Goal: Information Seeking & Learning: Find specific fact

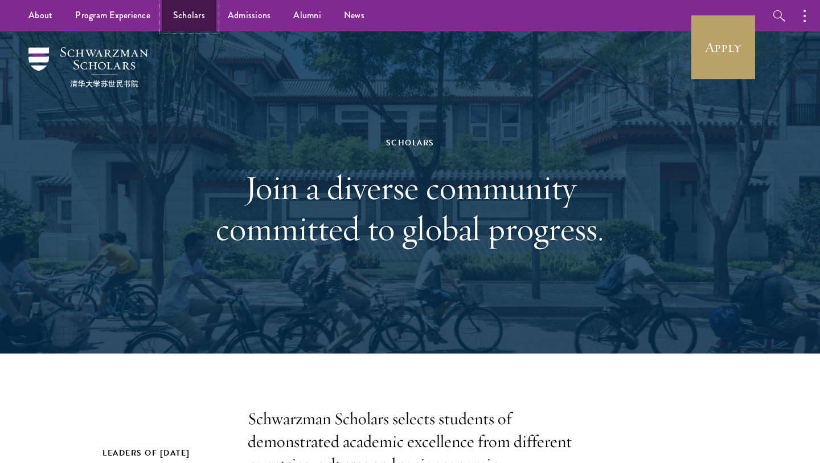
click at [181, 20] on link "Scholars" at bounding box center [189, 15] width 55 height 31
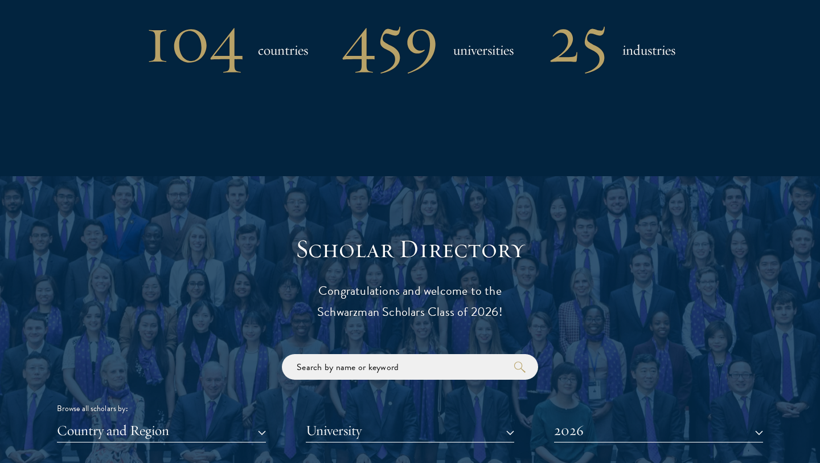
scroll to position [1305, 0]
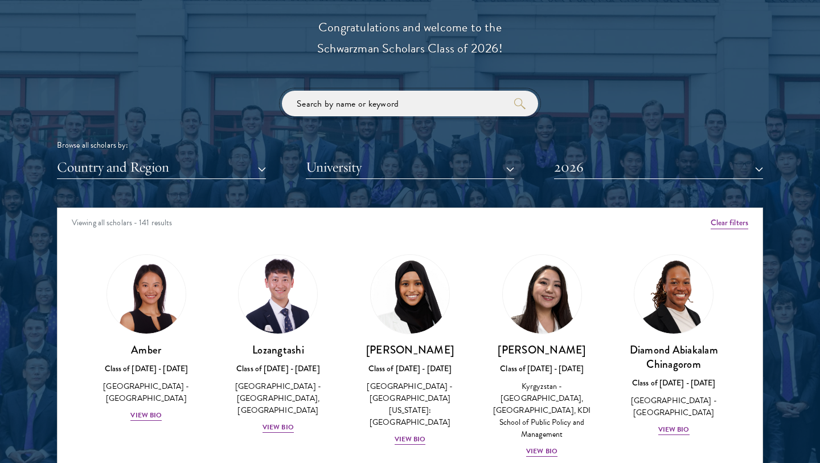
click at [345, 109] on input "search" at bounding box center [410, 104] width 256 height 26
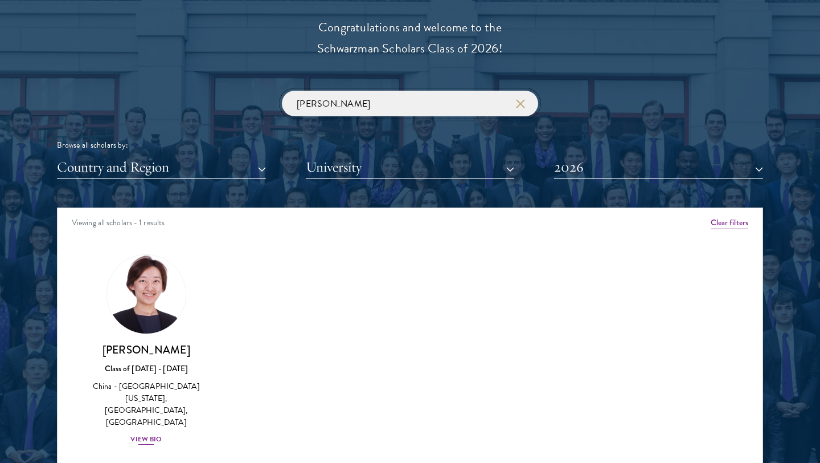
type input "chloe liu"
click at [136, 321] on img at bounding box center [146, 294] width 87 height 87
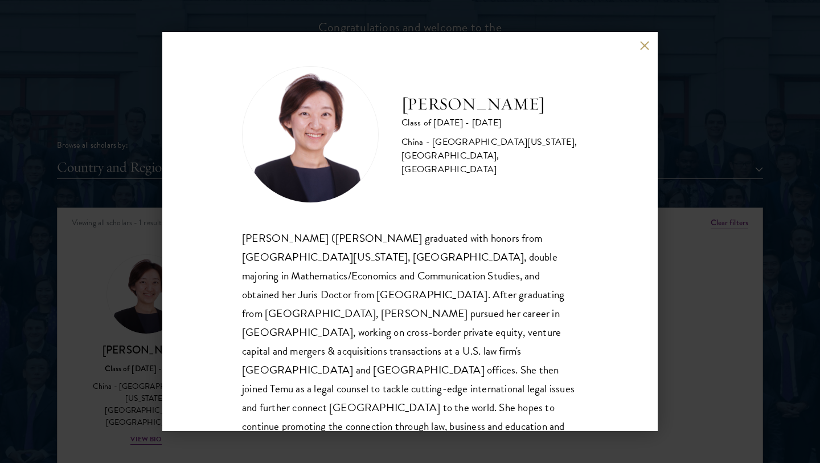
scroll to position [20, 0]
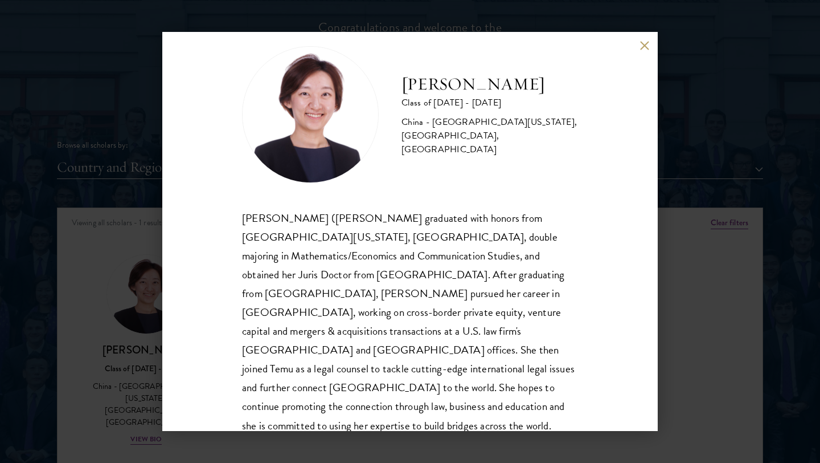
click at [646, 44] on button at bounding box center [645, 45] width 10 height 10
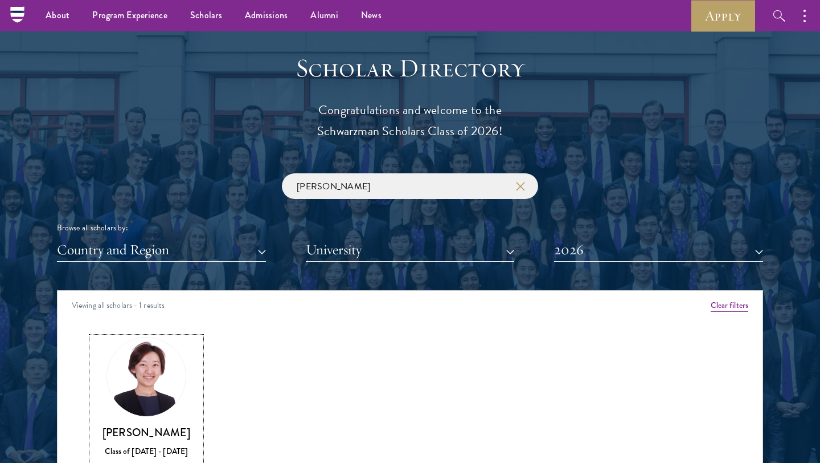
scroll to position [1086, 0]
